Goal: Navigation & Orientation: Find specific page/section

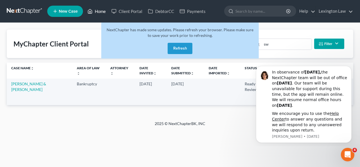
click at [101, 10] on link "Home" at bounding box center [97, 11] width 24 height 10
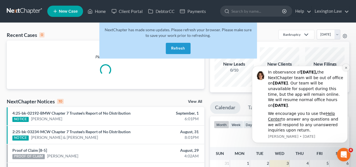
click at [348, 67] on button "Dismiss notification" at bounding box center [345, 67] width 7 height 7
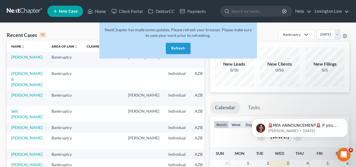
click at [183, 49] on button "Refresh" at bounding box center [178, 48] width 25 height 11
